Goal: Transaction & Acquisition: Purchase product/service

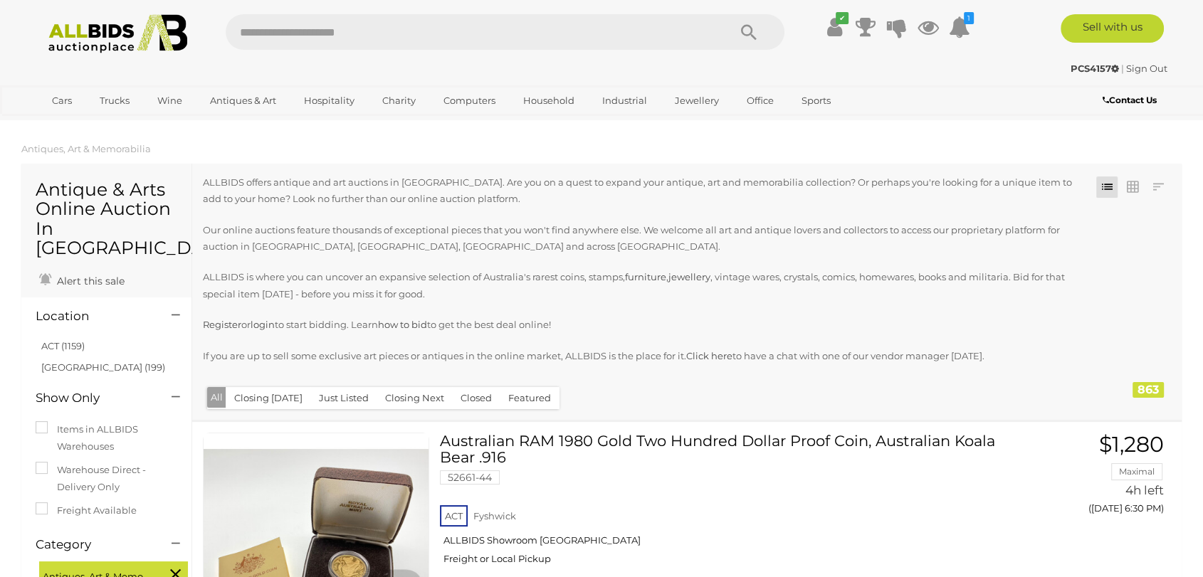
click at [347, 35] on input "text" at bounding box center [470, 32] width 488 height 36
type input "******"
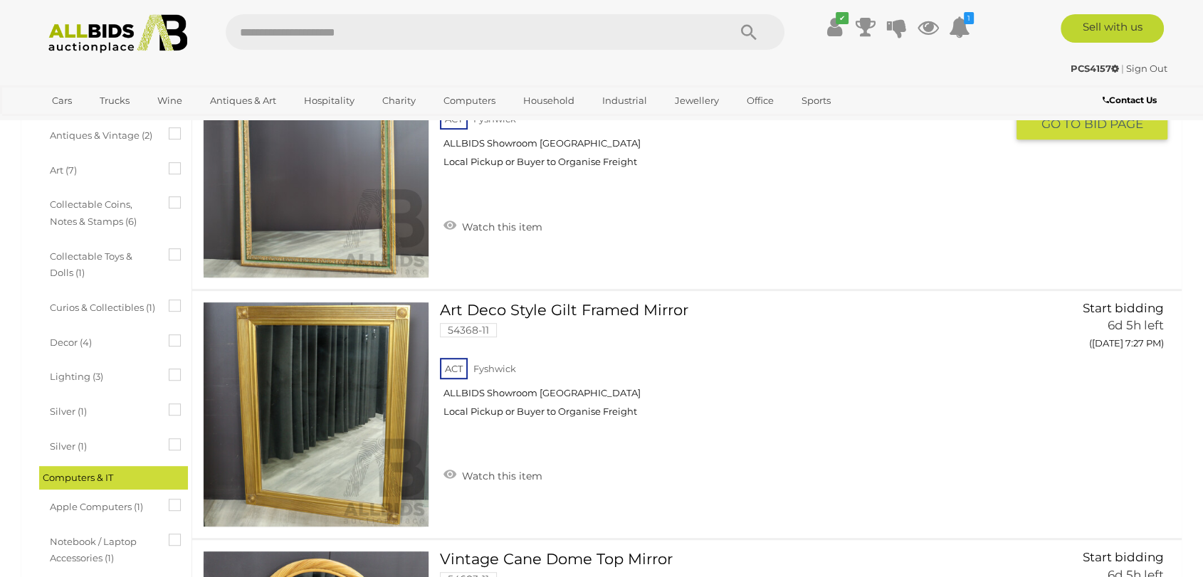
scroll to position [712, 0]
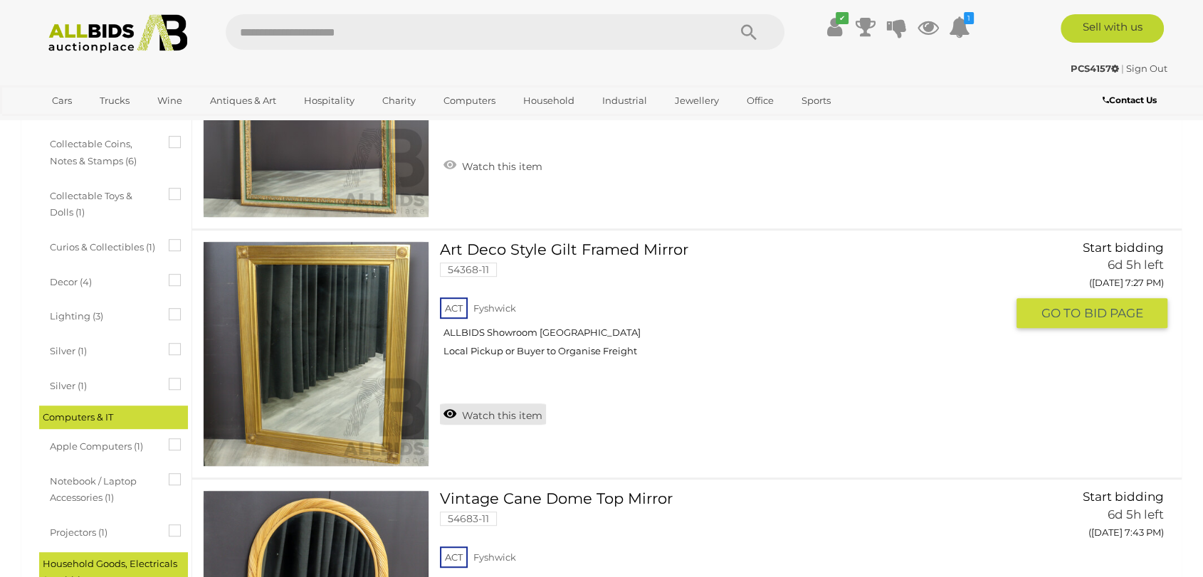
click at [507, 414] on link "Watch this item" at bounding box center [493, 414] width 106 height 21
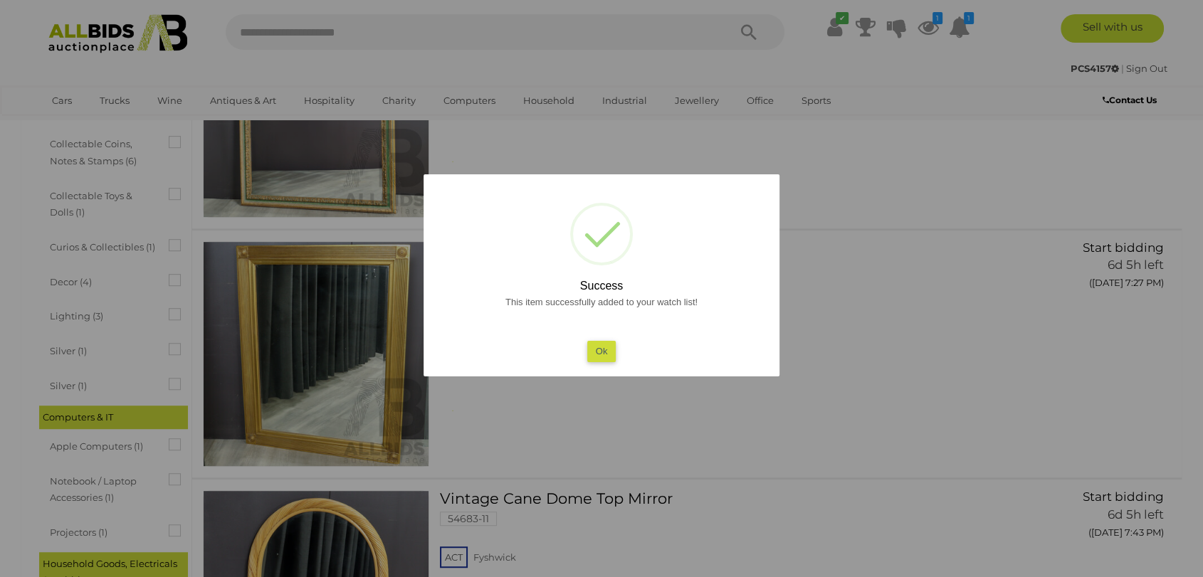
click at [596, 350] on button "Ok" at bounding box center [601, 351] width 29 height 21
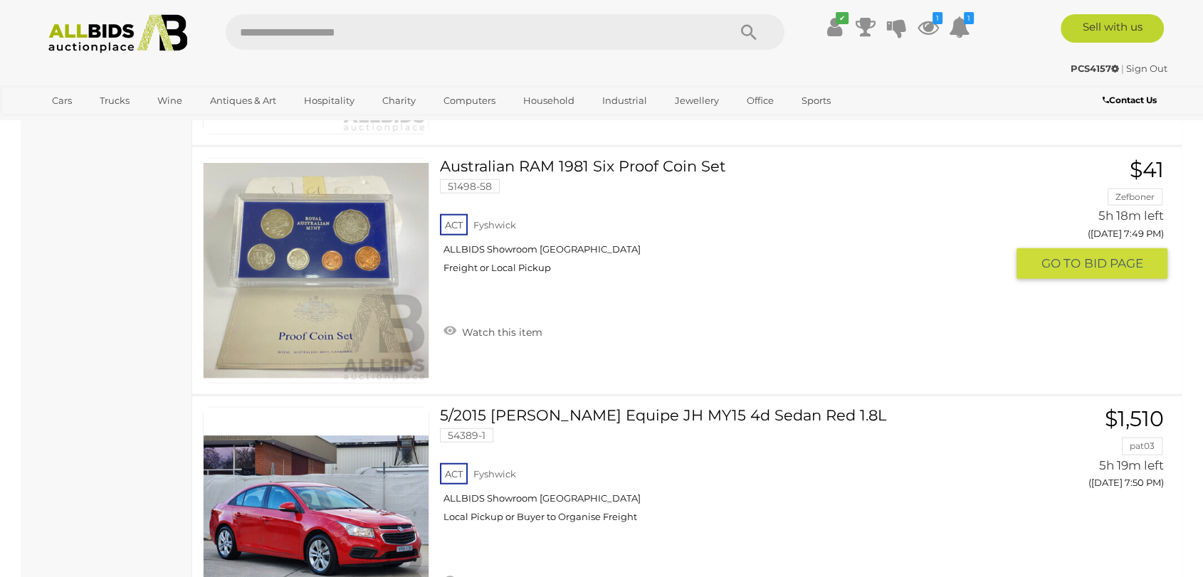
scroll to position [7751, 0]
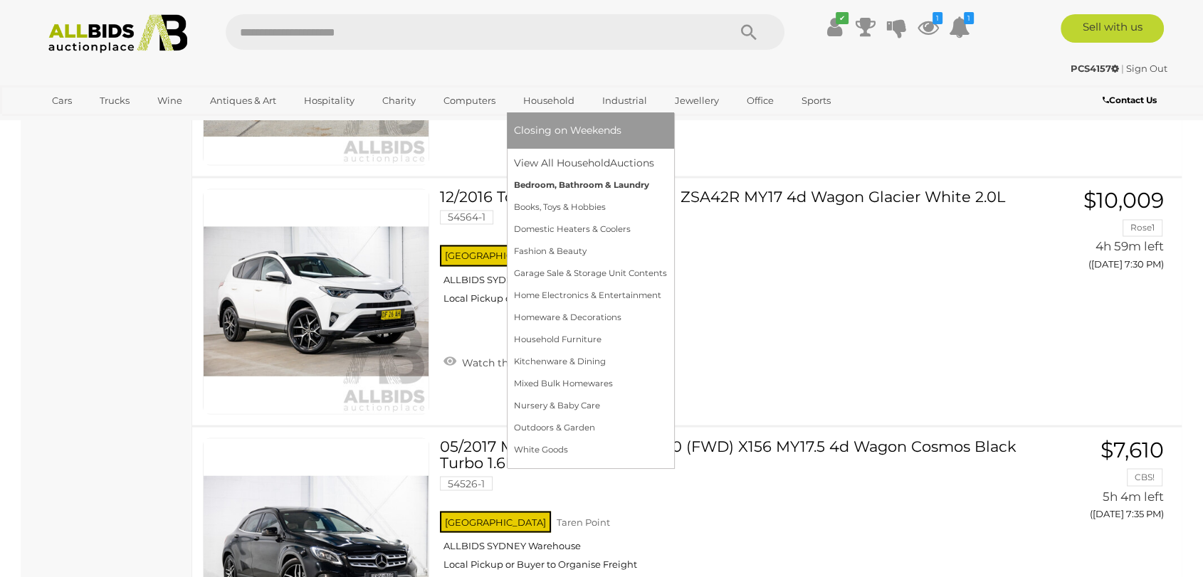
click at [581, 186] on link "Bedroom, Bathroom & Laundry" at bounding box center [590, 185] width 153 height 22
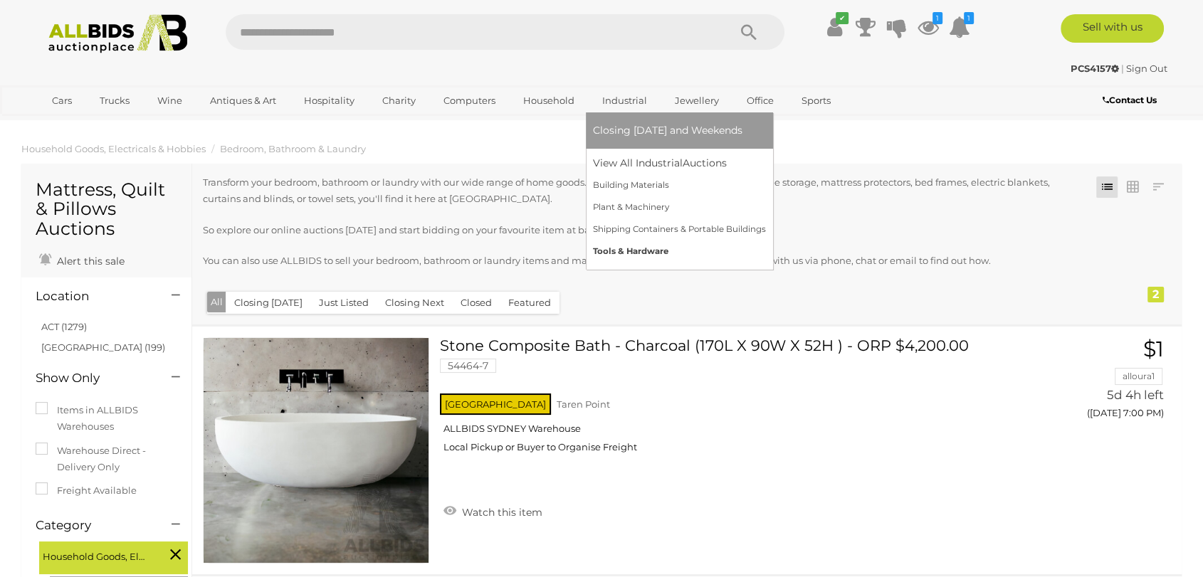
click at [634, 251] on link "Tools & Hardware" at bounding box center [679, 252] width 173 height 22
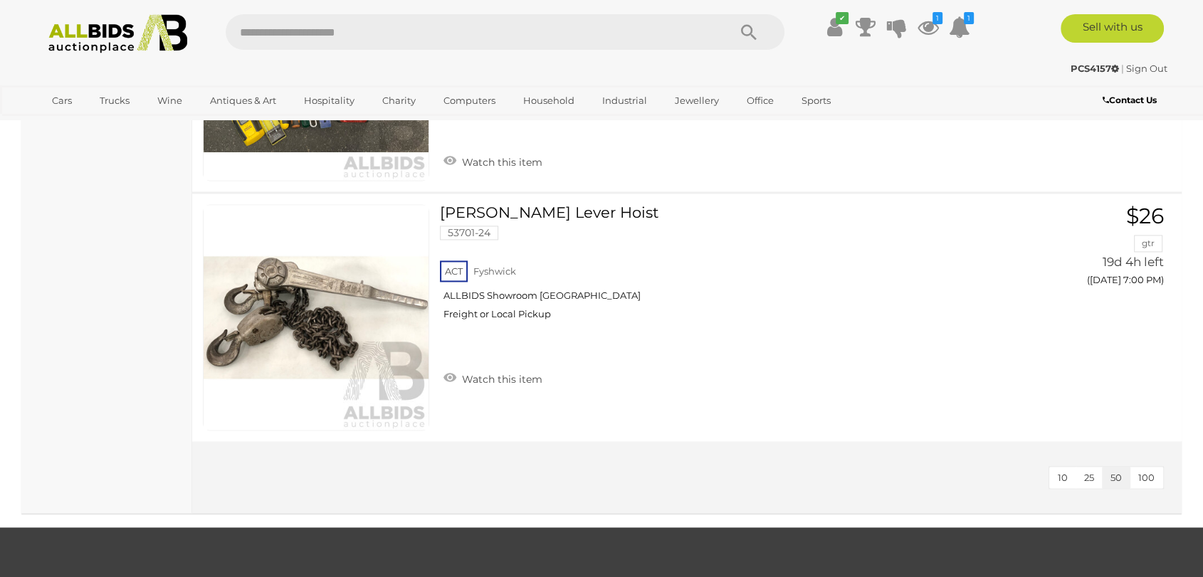
scroll to position [7277, 0]
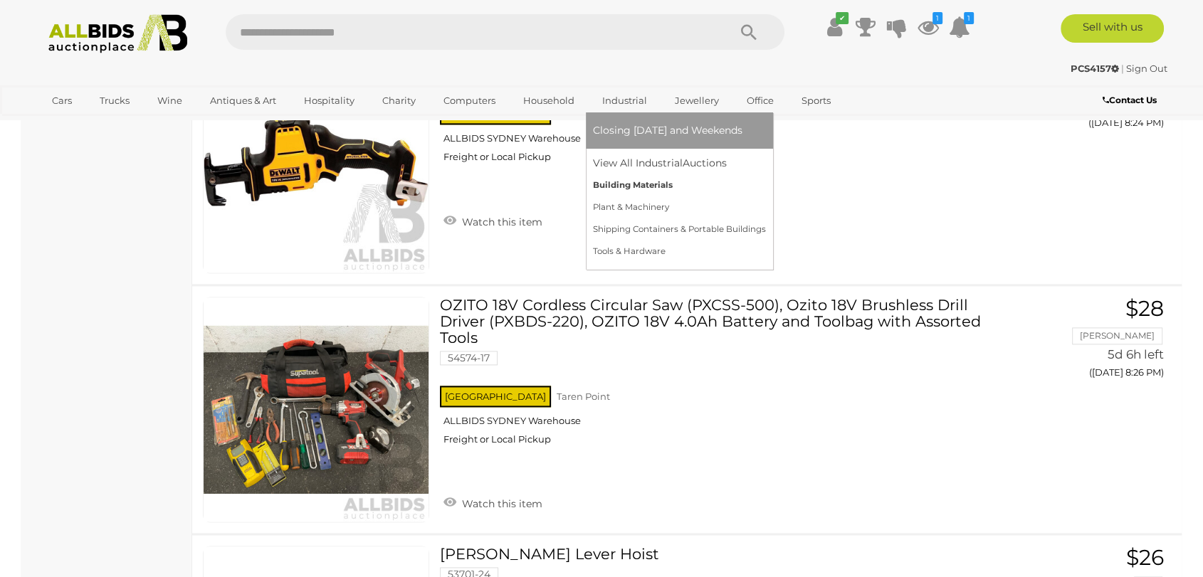
click at [636, 188] on link "Building Materials" at bounding box center [679, 185] width 173 height 22
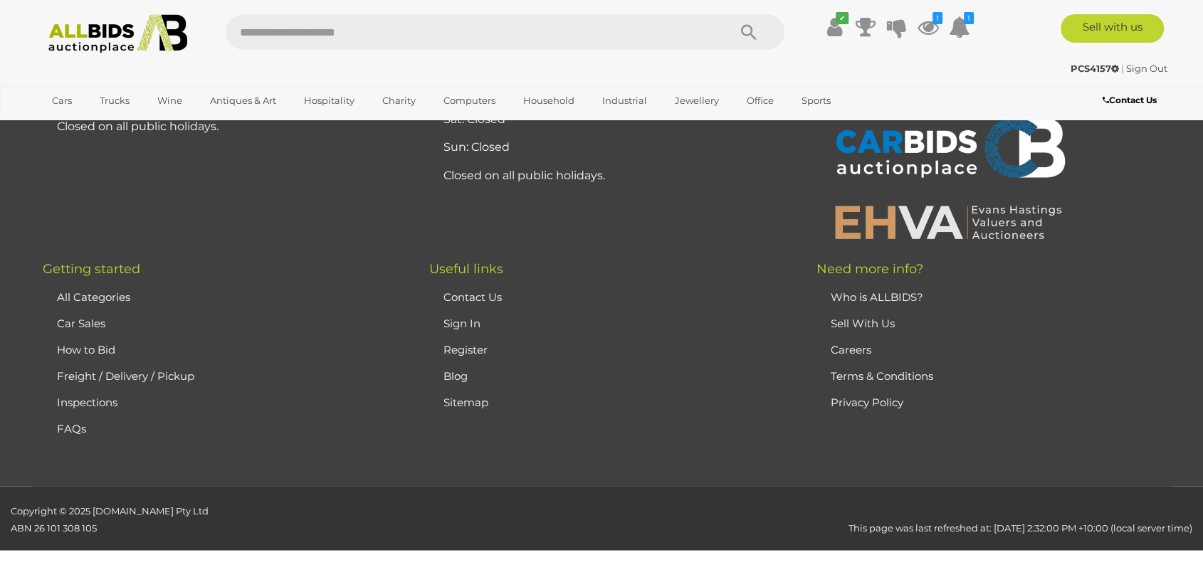
scroll to position [7173, 0]
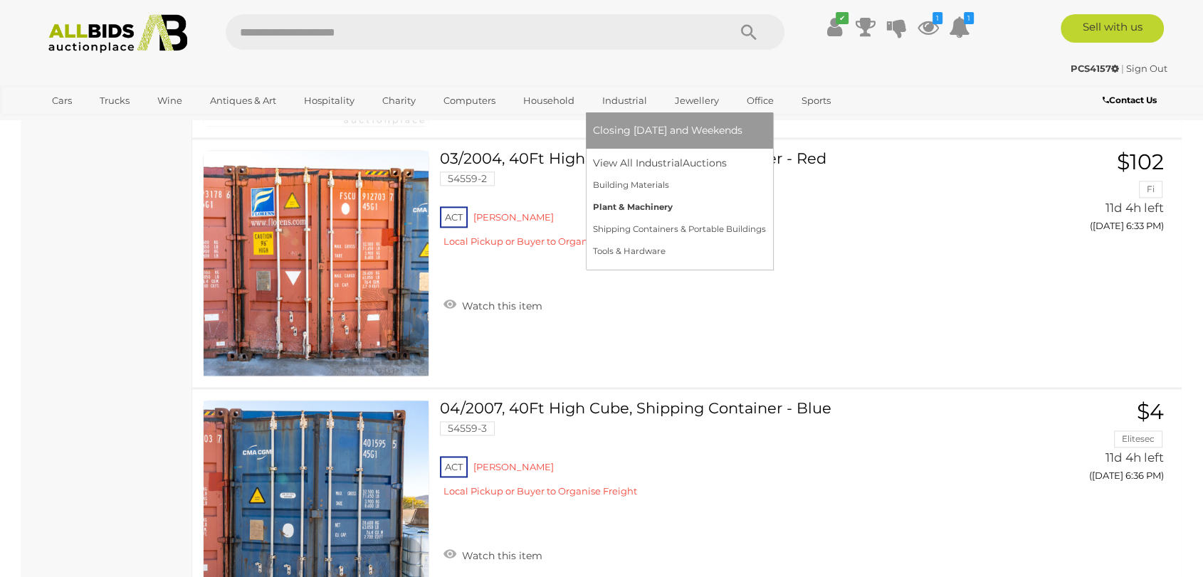
click at [610, 201] on link "Plant & Machinery" at bounding box center [679, 207] width 173 height 22
